Goal: Transaction & Acquisition: Book appointment/travel/reservation

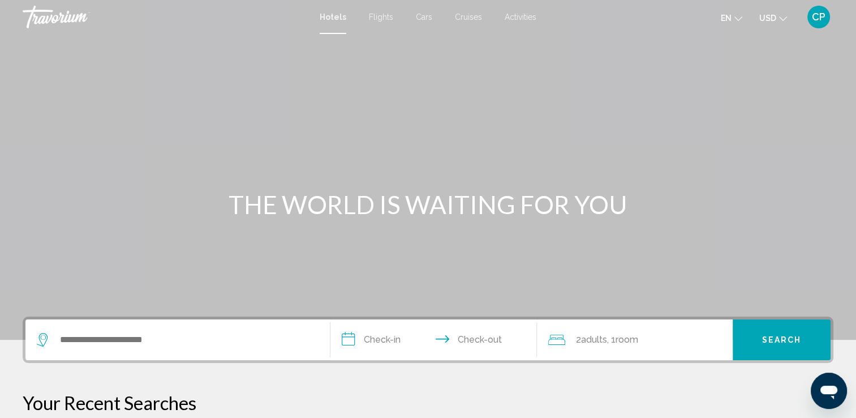
click at [109, 194] on div "THE WORLD IS WAITING FOR YOU" at bounding box center [428, 204] width 856 height 29
